Goal: Check status

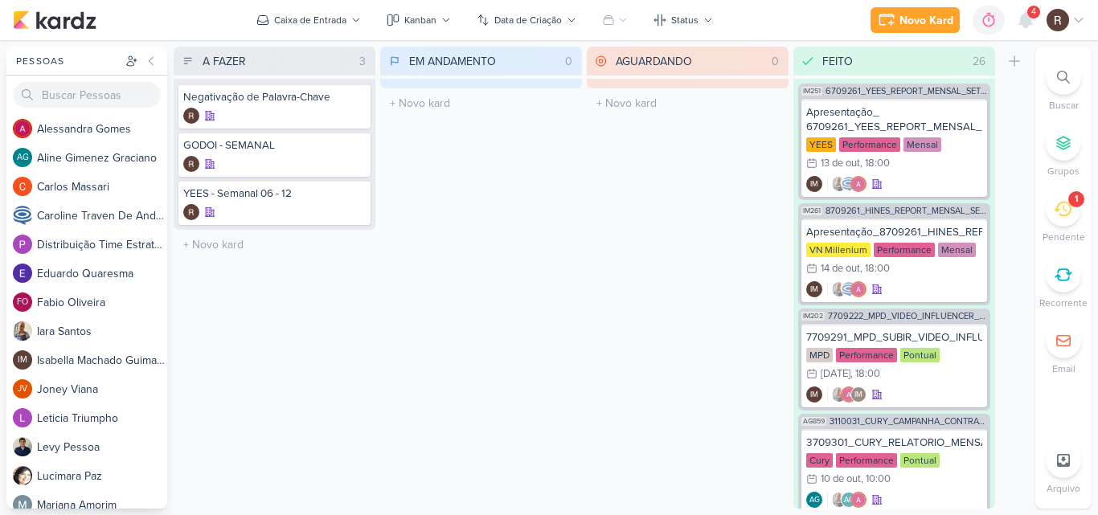
click at [1061, 223] on div "1" at bounding box center [1062, 208] width 35 height 35
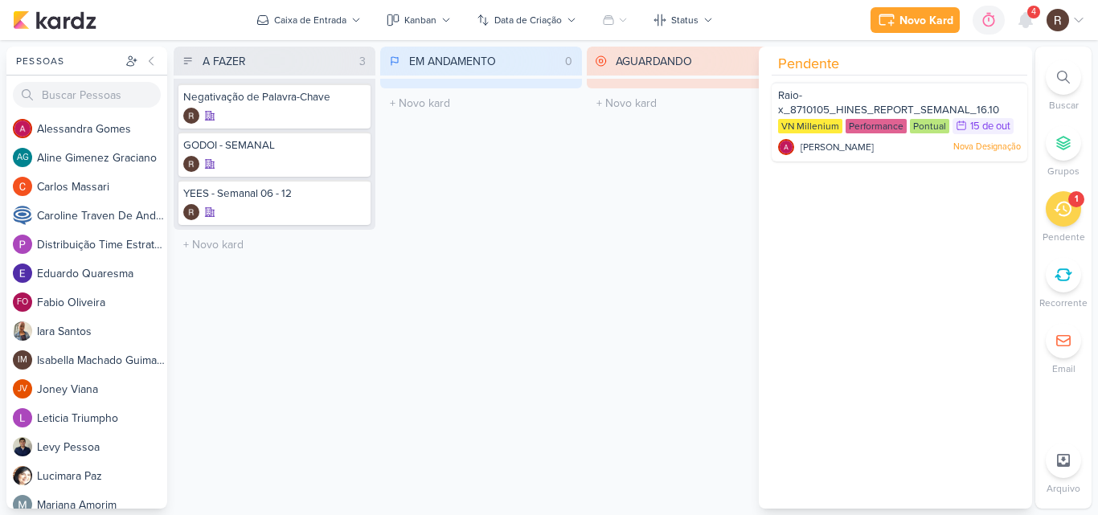
click at [636, 353] on div "AGUARDANDO 0 Mover Para Esquerda Mover Para Direita [GEOGRAPHIC_DATA] O título …" at bounding box center [688, 278] width 202 height 462
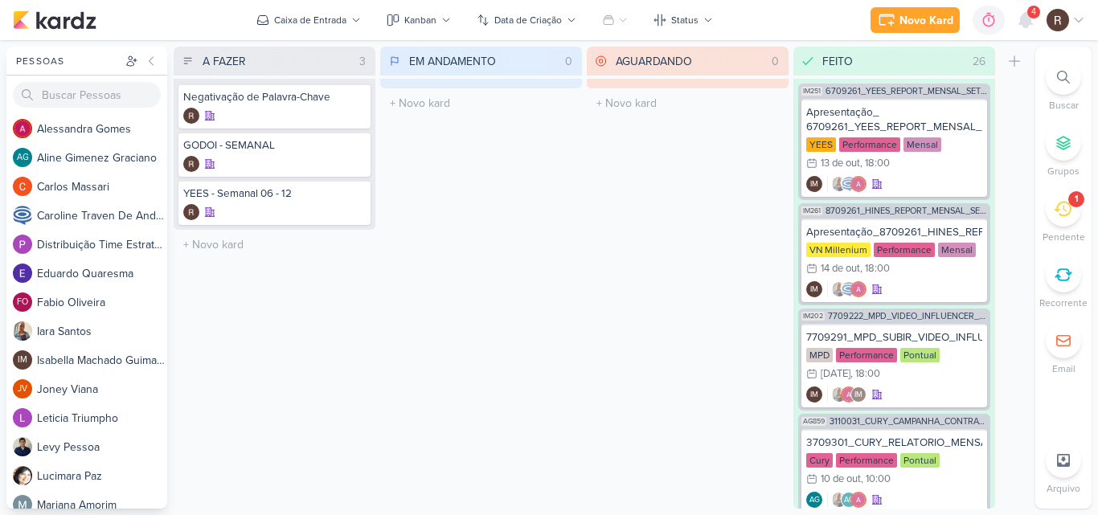
click at [1055, 207] on icon at bounding box center [1062, 209] width 18 height 18
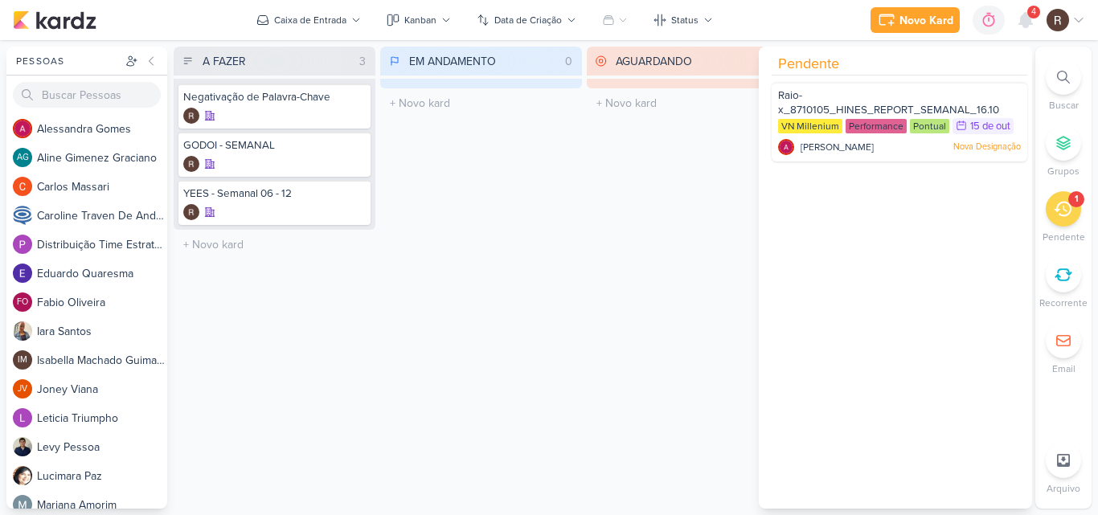
click at [651, 175] on div "AGUARDANDO 0 Mover Para Esquerda Mover Para Direita [GEOGRAPHIC_DATA] O título …" at bounding box center [688, 278] width 202 height 462
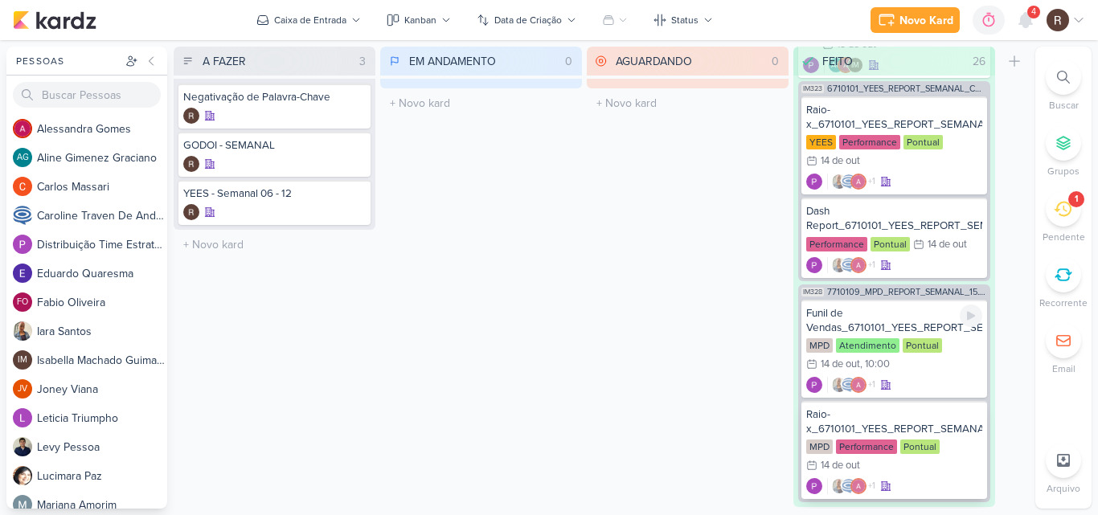
scroll to position [2521, 0]
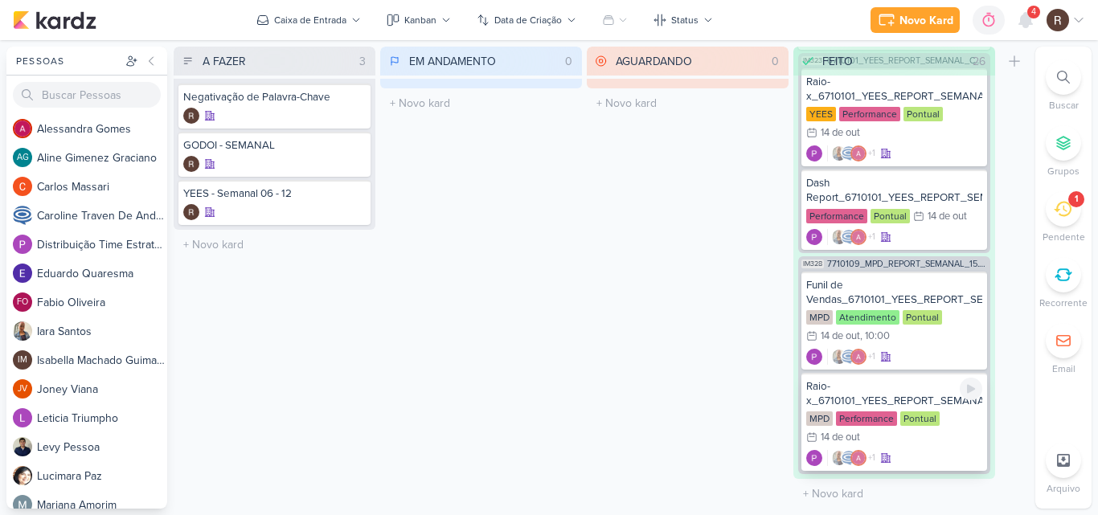
click at [925, 419] on div "Pontual" at bounding box center [919, 418] width 39 height 14
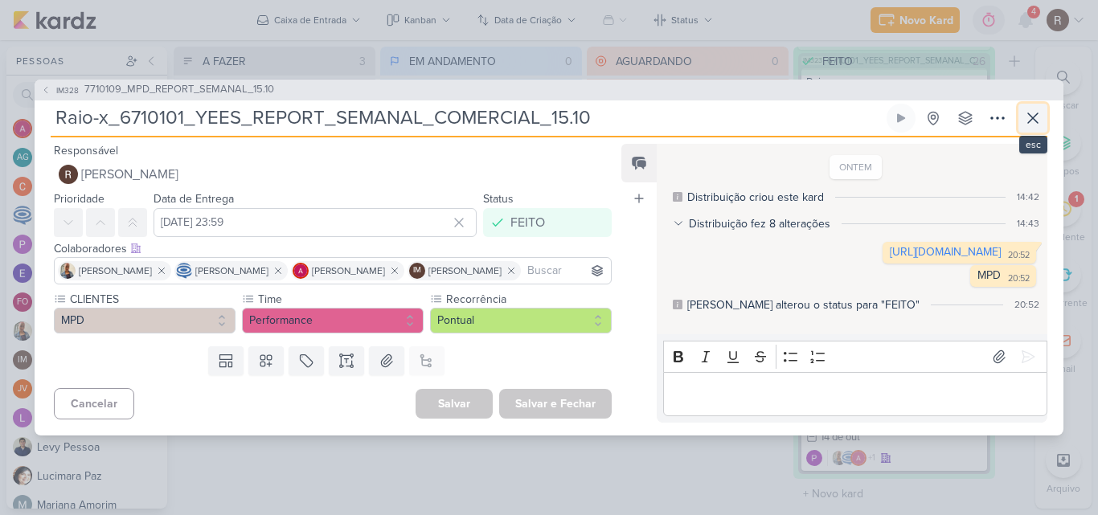
click at [1036, 108] on icon at bounding box center [1032, 117] width 19 height 19
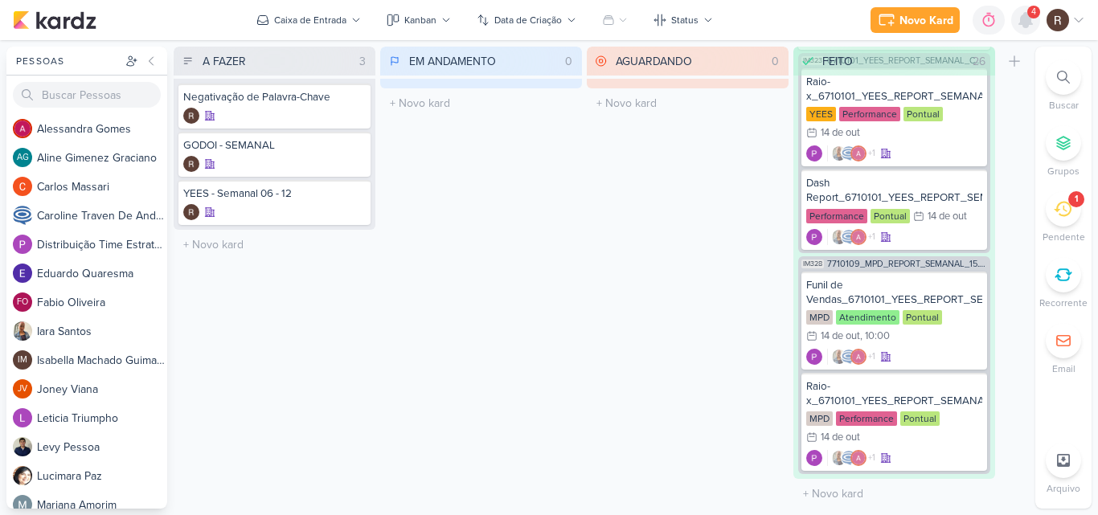
click at [1028, 25] on icon at bounding box center [1025, 20] width 13 height 14
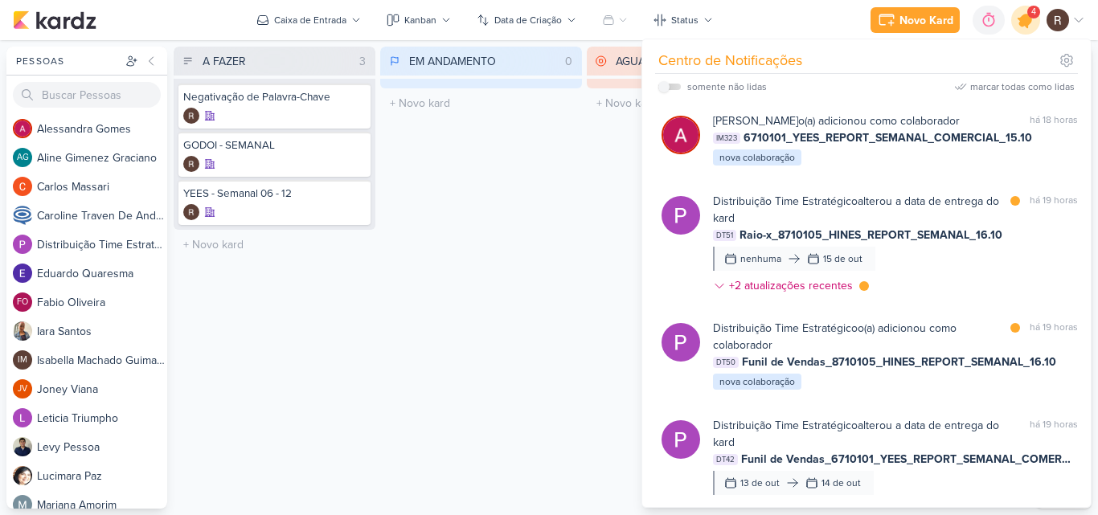
click at [1028, 25] on icon at bounding box center [1025, 19] width 27 height 27
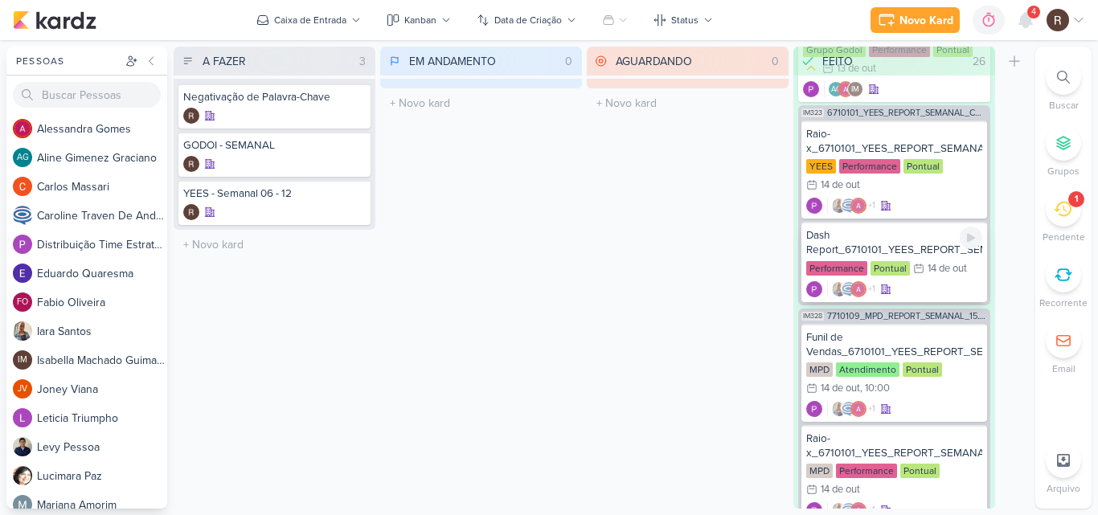
scroll to position [2441, 0]
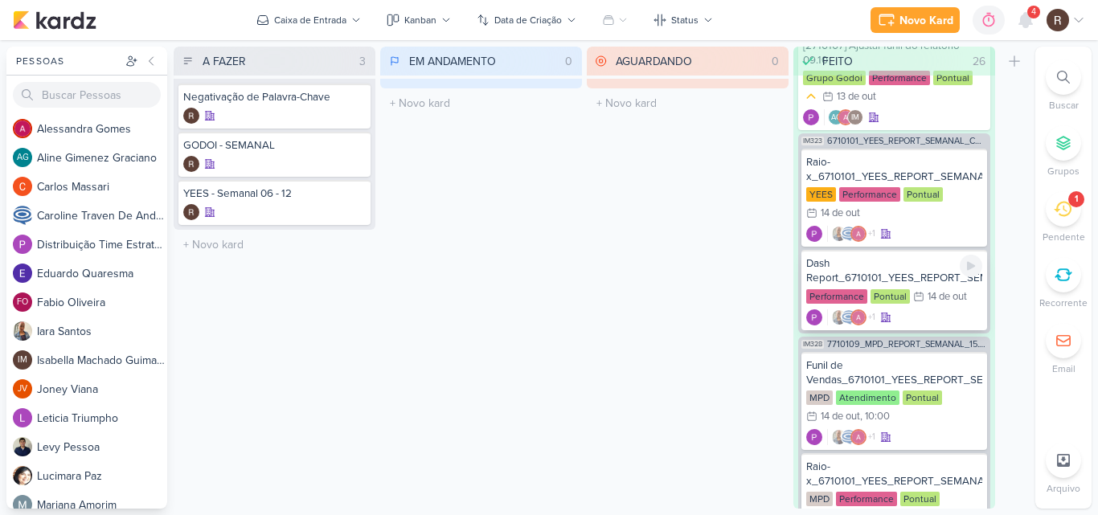
click at [901, 284] on div "Dash Report_6710101_YEES_REPORT_SEMANAL_COMERCIAL_15.10" at bounding box center [894, 270] width 176 height 29
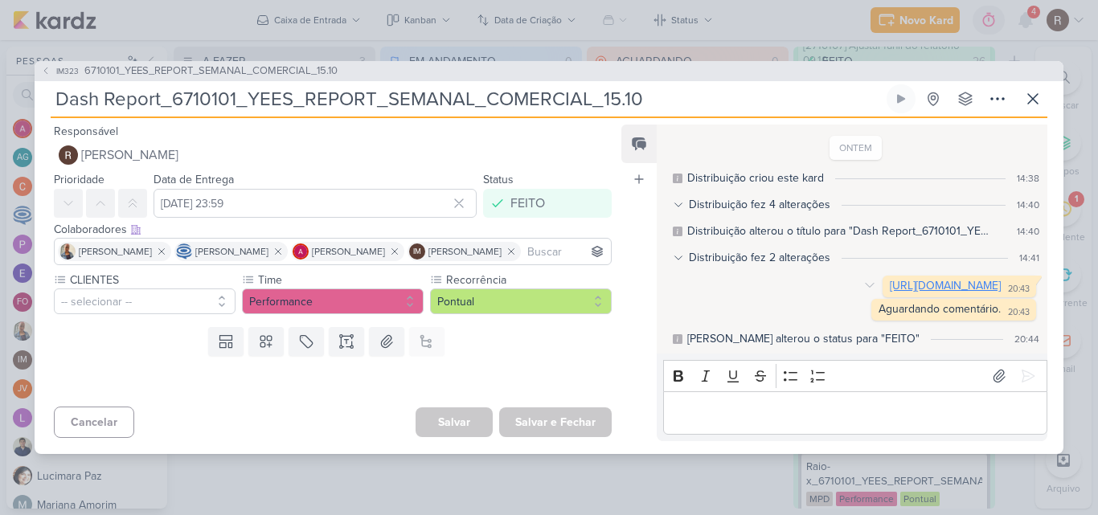
click at [889, 288] on link "[URL][DOMAIN_NAME]" at bounding box center [944, 286] width 111 height 14
click at [889, 284] on link "[URL][DOMAIN_NAME]" at bounding box center [944, 286] width 111 height 14
click at [1031, 92] on icon at bounding box center [1032, 98] width 19 height 19
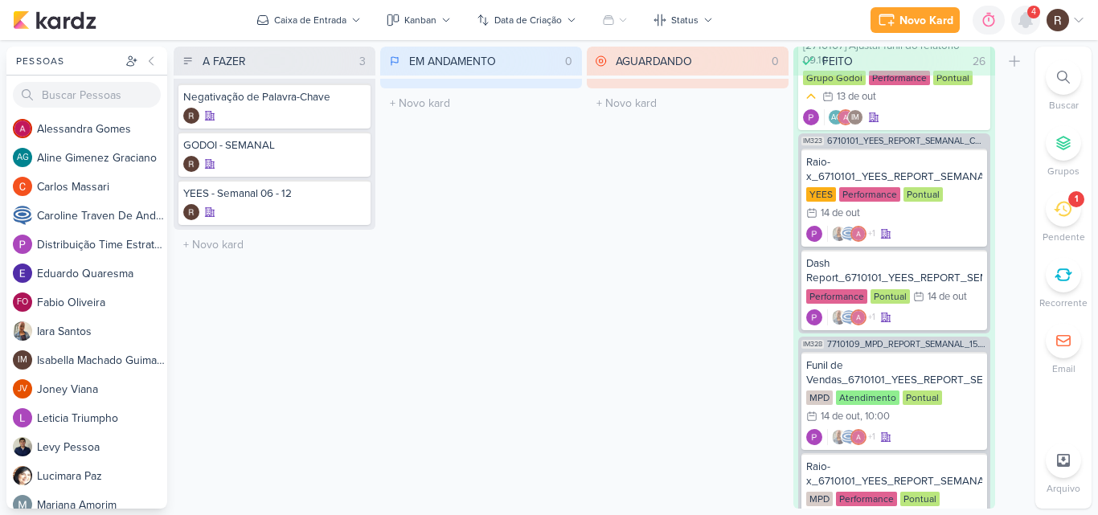
click at [1025, 26] on icon at bounding box center [1025, 20] width 13 height 14
